Goal: Information Seeking & Learning: Understand process/instructions

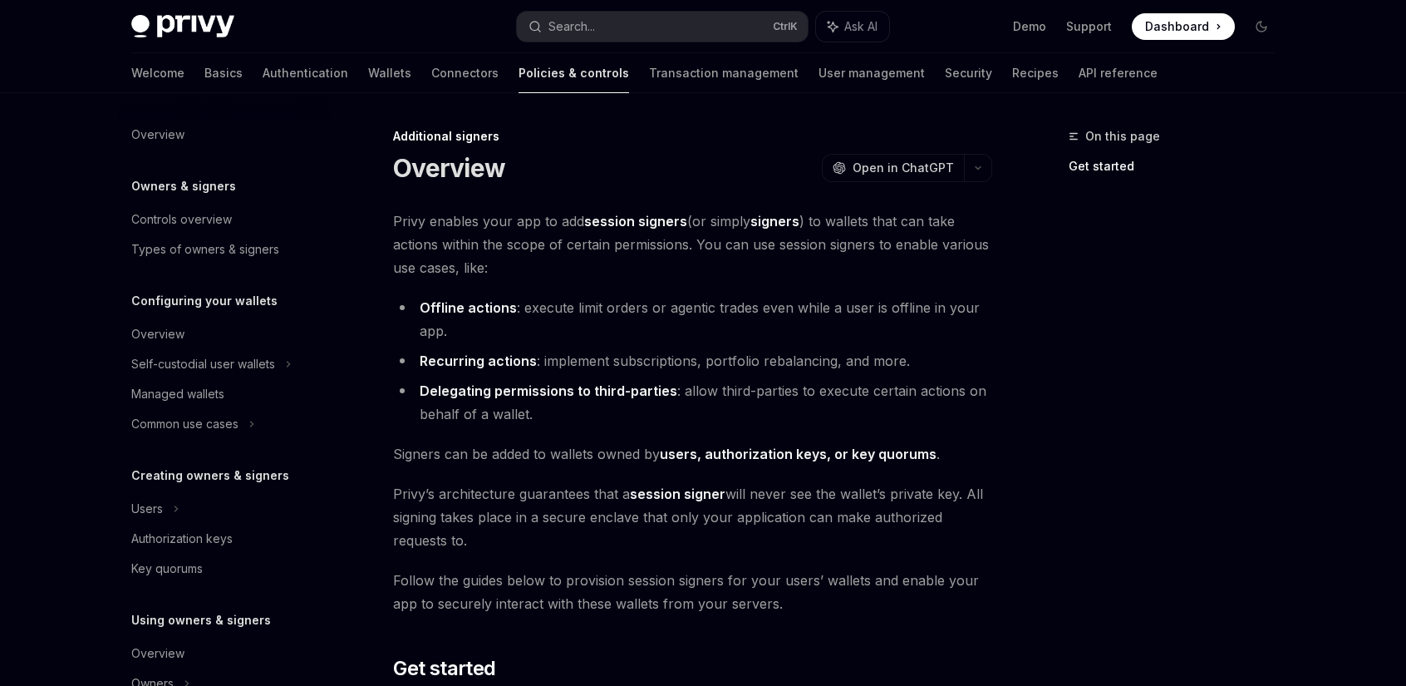
scroll to position [353, 0]
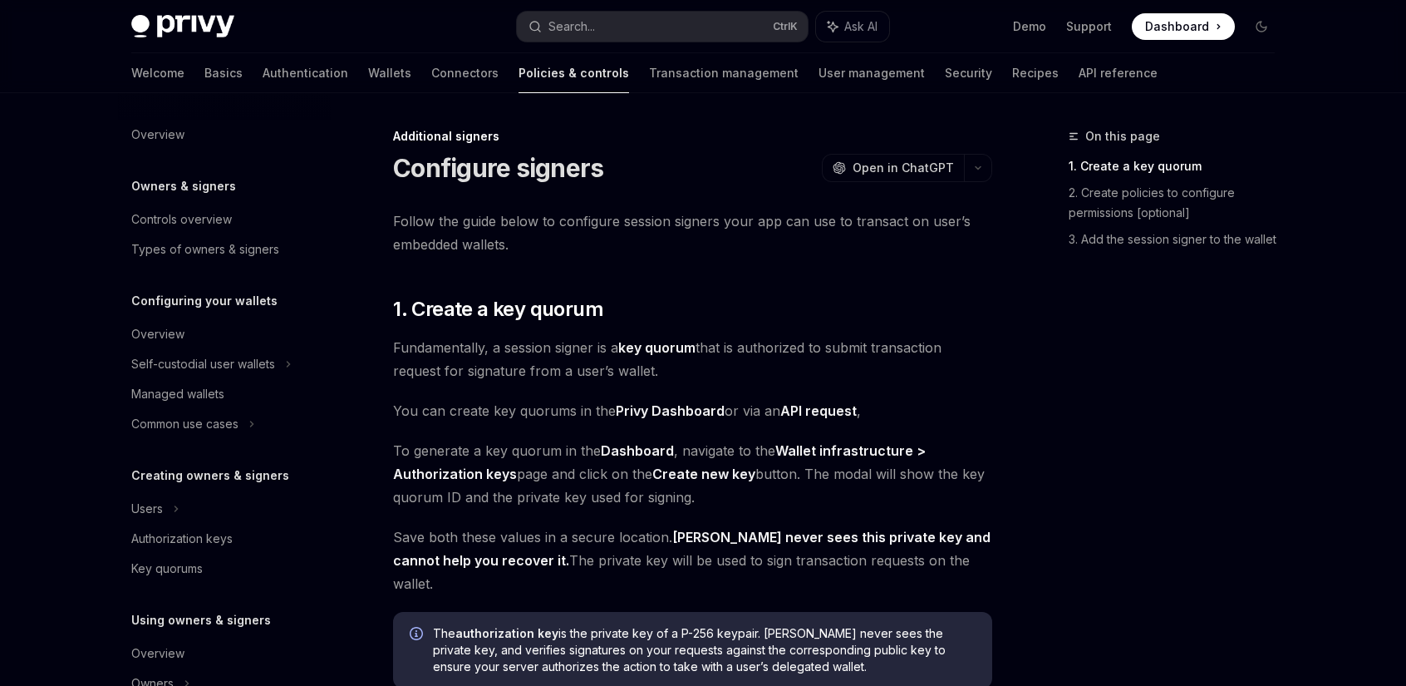
scroll to position [412, 0]
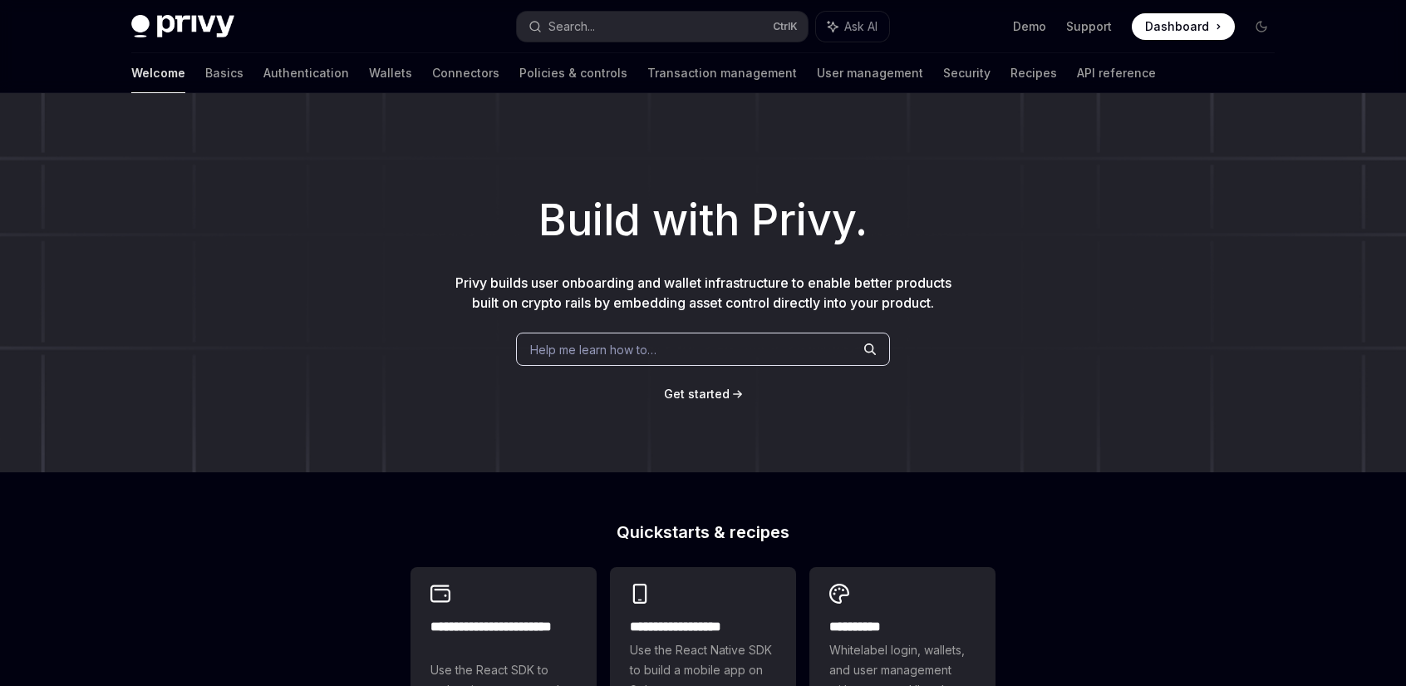
type textarea "*"
